Goal: Use online tool/utility: Utilize a website feature to perform a specific function

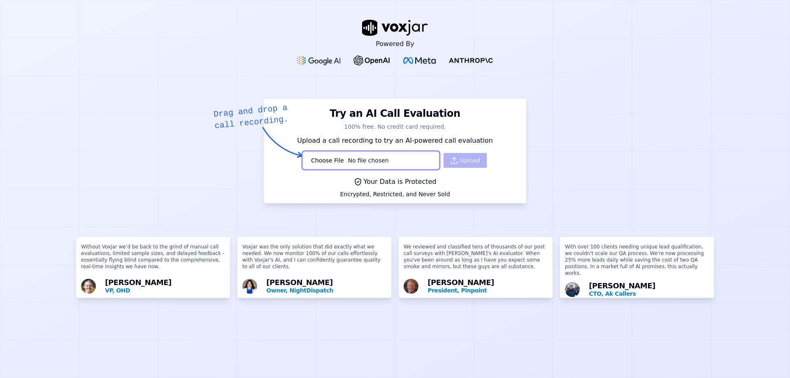
click at [344, 159] on input "file" at bounding box center [370, 160] width 135 height 16
type input "C:\fakepath\record-2025-08-18_104921.mp3"
click at [450, 158] on icon "button" at bounding box center [454, 160] width 8 height 8
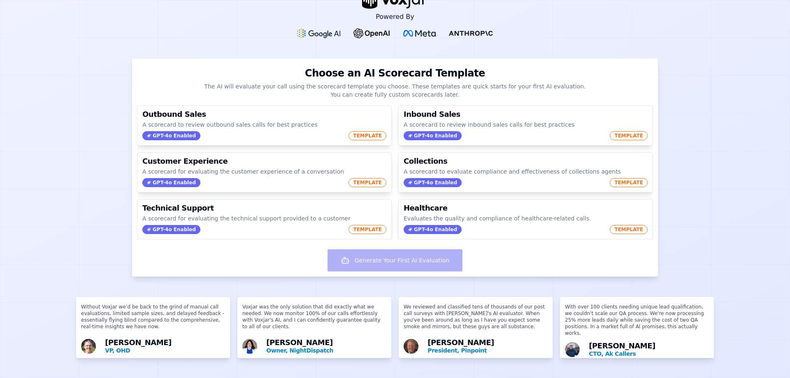
scroll to position [42, 0]
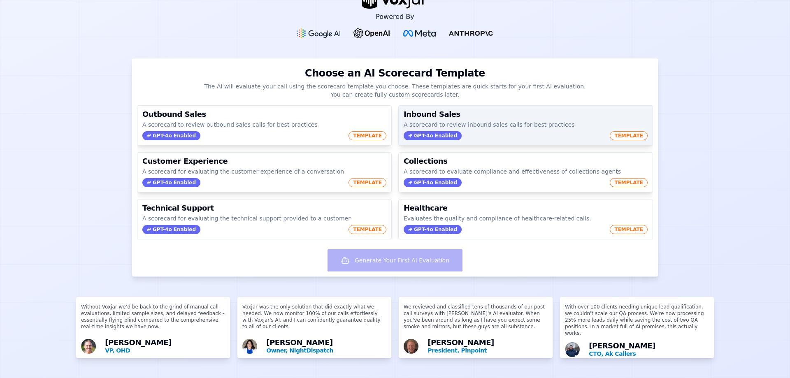
click at [466, 121] on p "A scorecard to review inbound sales calls for best practices" at bounding box center [526, 125] width 244 height 8
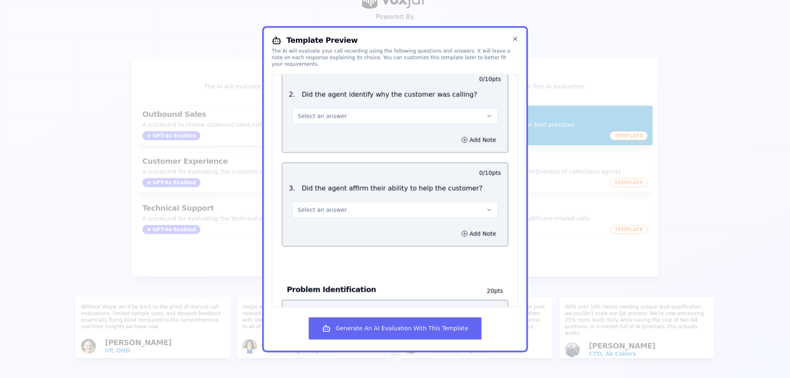
scroll to position [0, 0]
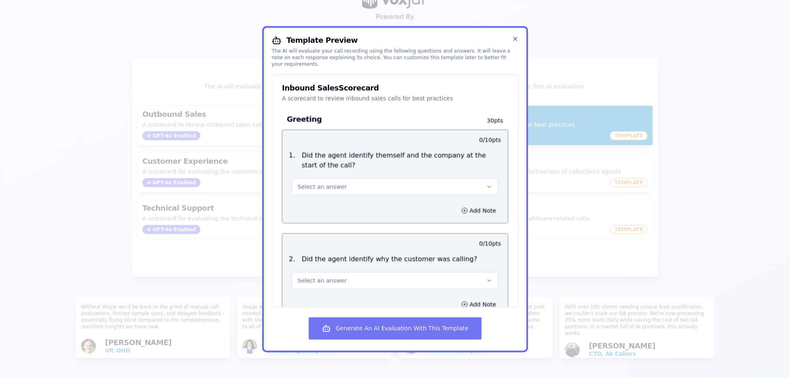
click at [398, 329] on button "Generate An AI Evaluation With This Template" at bounding box center [395, 328] width 173 height 22
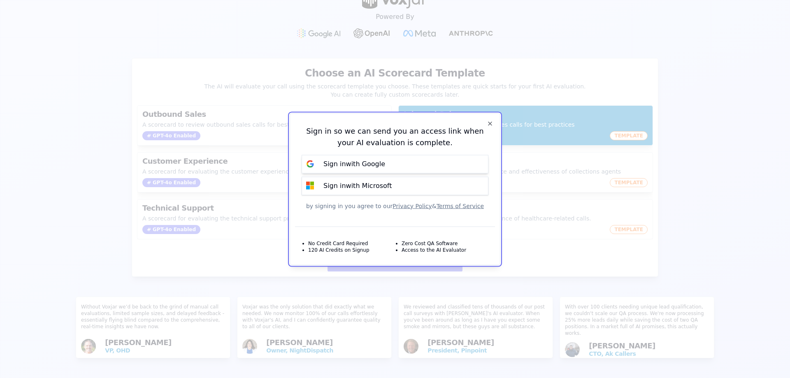
click at [385, 167] on div "Sign in with Google" at bounding box center [355, 164] width 72 height 10
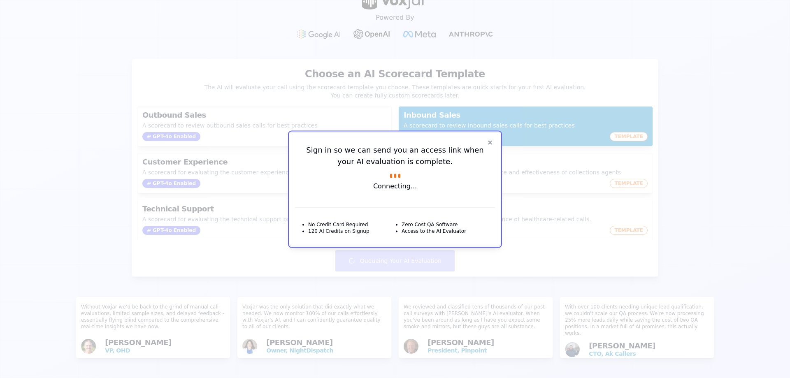
scroll to position [42, 0]
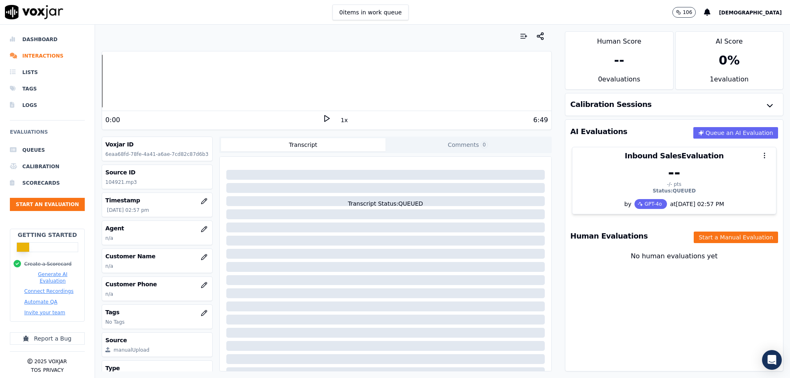
click at [373, 200] on div "Transcript Status: QUEUED" at bounding box center [385, 184] width 325 height 48
click at [323, 121] on icon at bounding box center [327, 118] width 8 height 8
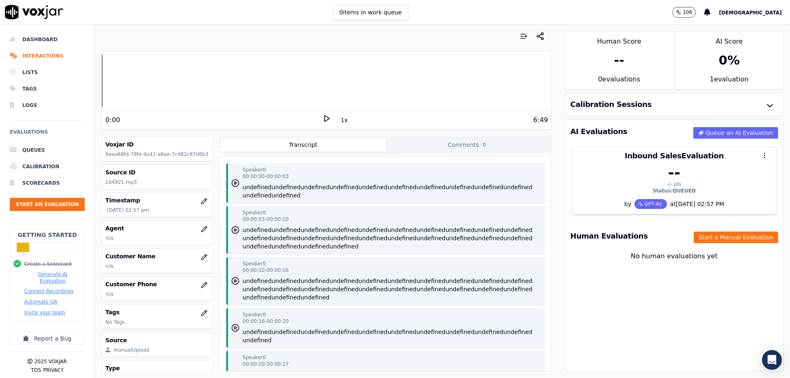
click at [565, 177] on div "AI Evaluations Queue an AI Evaluation Inbound Sales Evaluation -- -/- pts Statu…" at bounding box center [674, 245] width 219 height 252
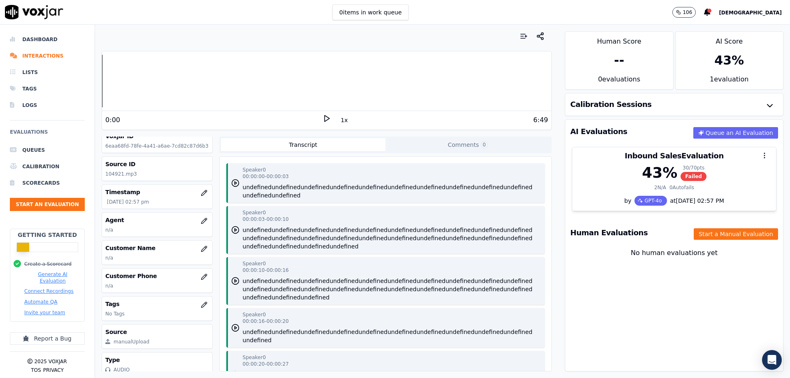
scroll to position [32, 0]
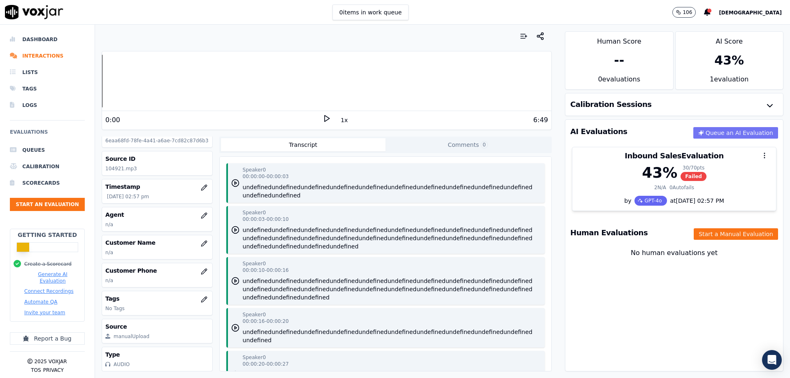
click at [706, 135] on button "Queue an AI Evaluation" at bounding box center [736, 133] width 85 height 12
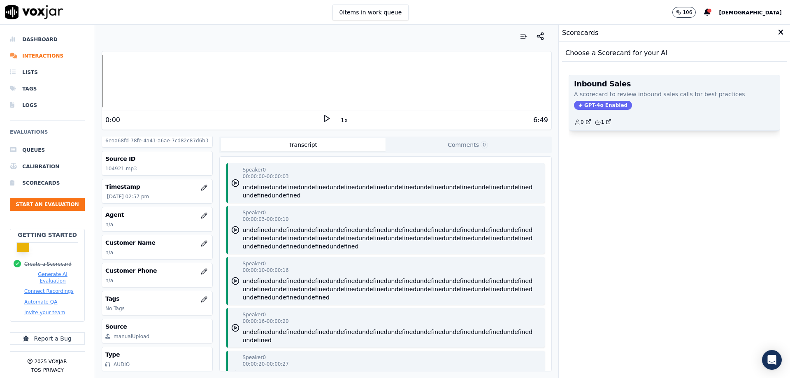
click at [607, 102] on span "GPT-4o Enabled" at bounding box center [603, 105] width 58 height 9
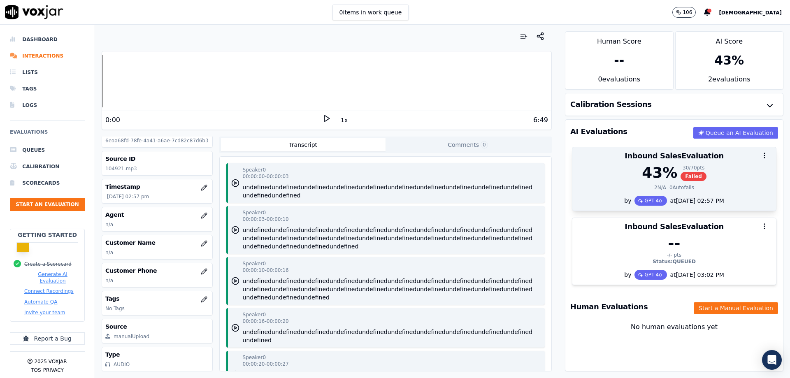
scroll to position [2, 0]
click at [712, 186] on div "2 N/A 0 Autofails" at bounding box center [675, 187] width 194 height 7
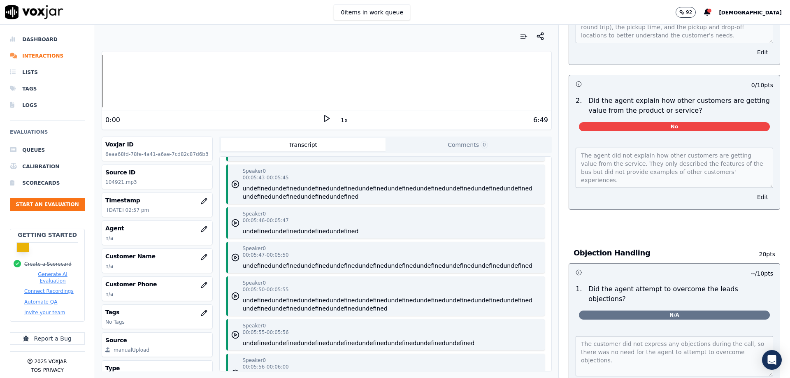
scroll to position [1472, 0]
